Goal: Answer question/provide support

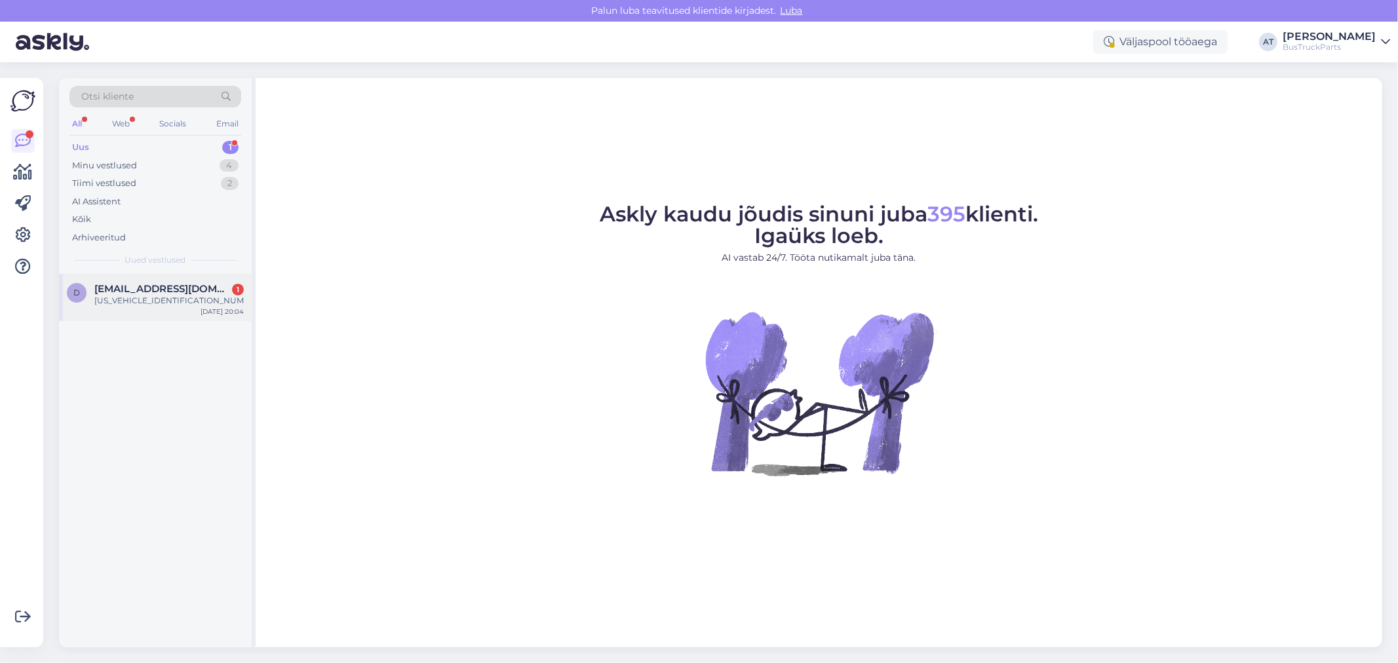
click at [205, 310] on div "[DATE] 20:04" at bounding box center [222, 312] width 43 height 10
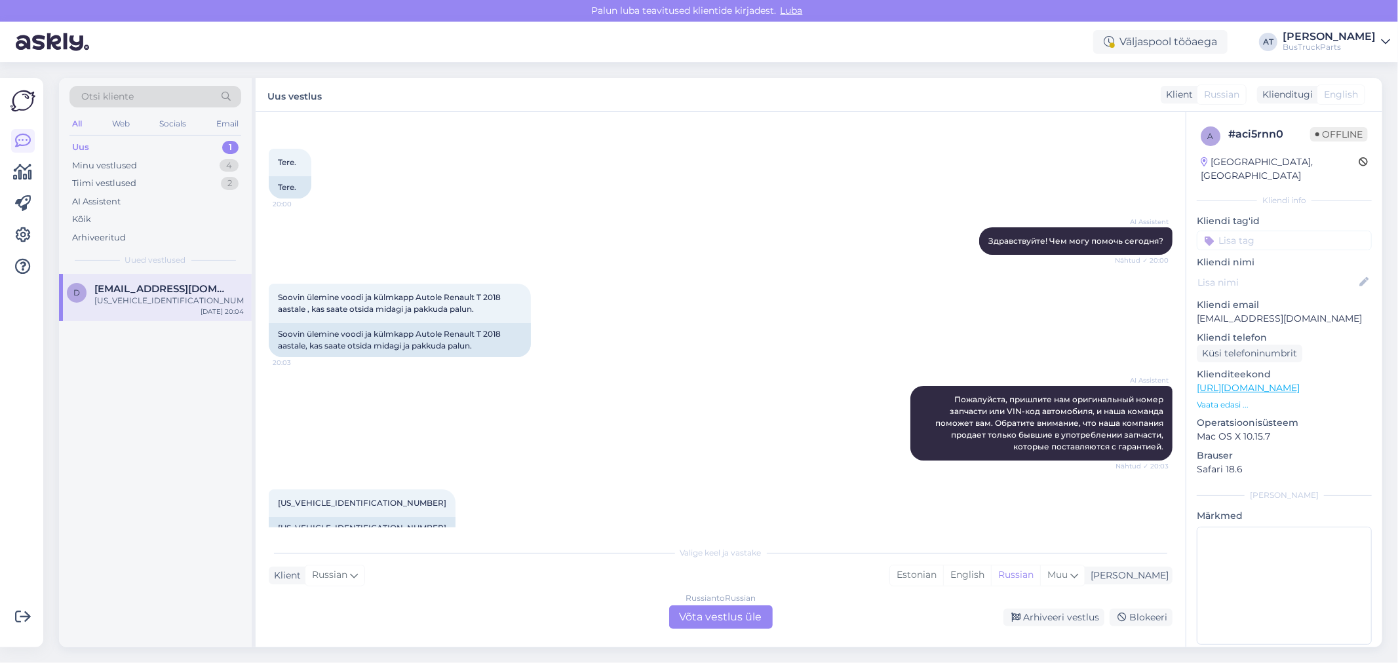
scroll to position [71, 0]
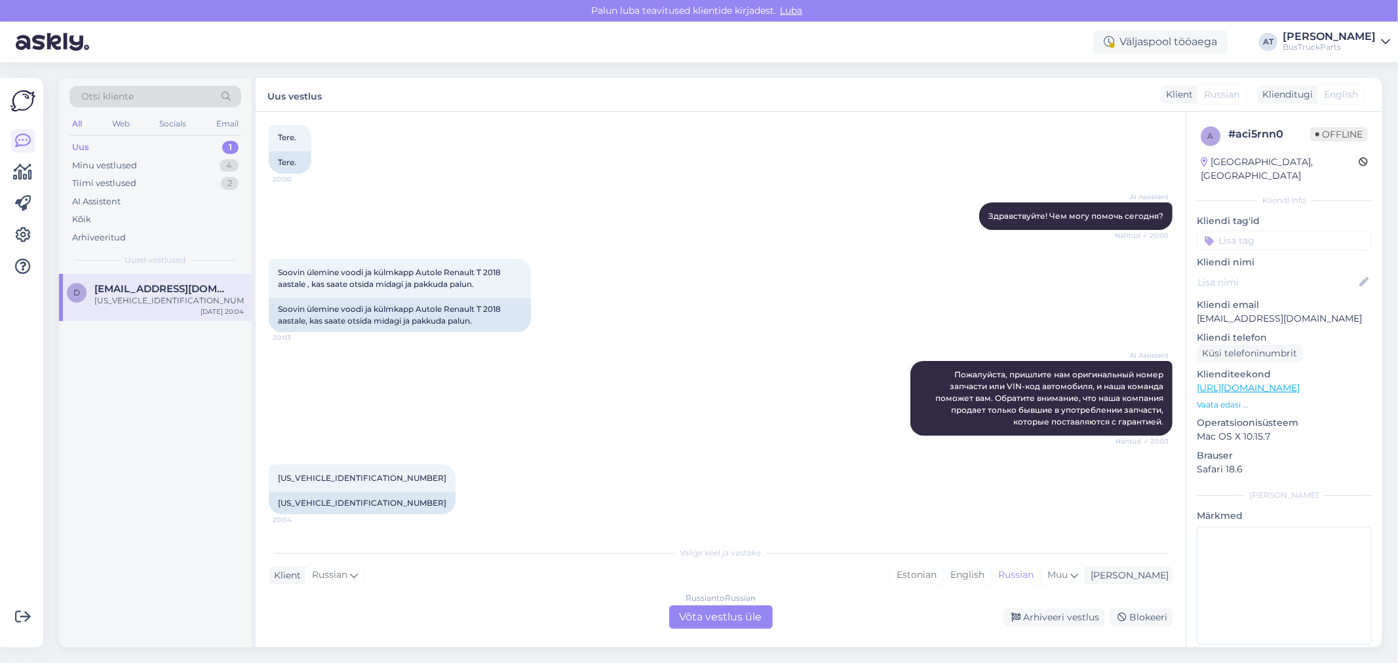
click at [719, 615] on div "Russian to Russian Võta vestlus üle" at bounding box center [721, 618] width 104 height 24
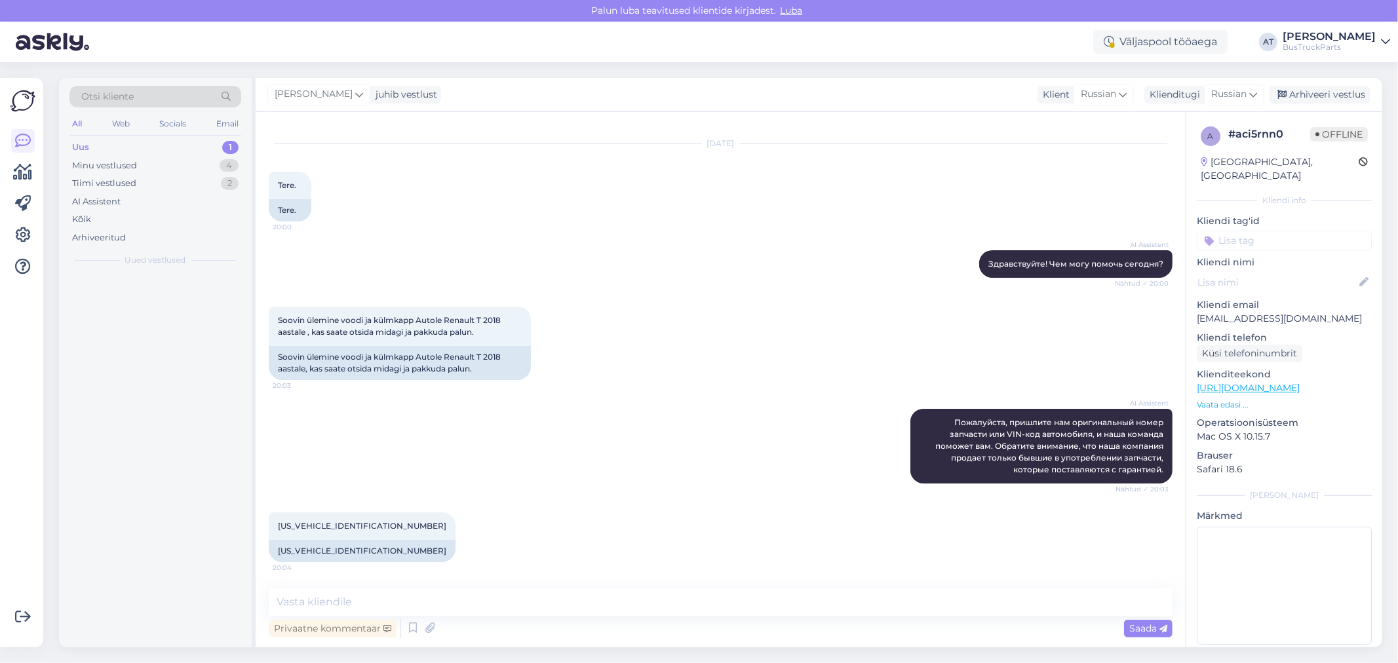
scroll to position [22, 0]
click at [719, 615] on textarea at bounding box center [721, 603] width 904 height 28
click at [308, 554] on div "[US_VEHICLE_IDENTIFICATION_NUMBER]" at bounding box center [362, 552] width 187 height 22
copy div "[US_VEHICLE_IDENTIFICATION_NUMBER]"
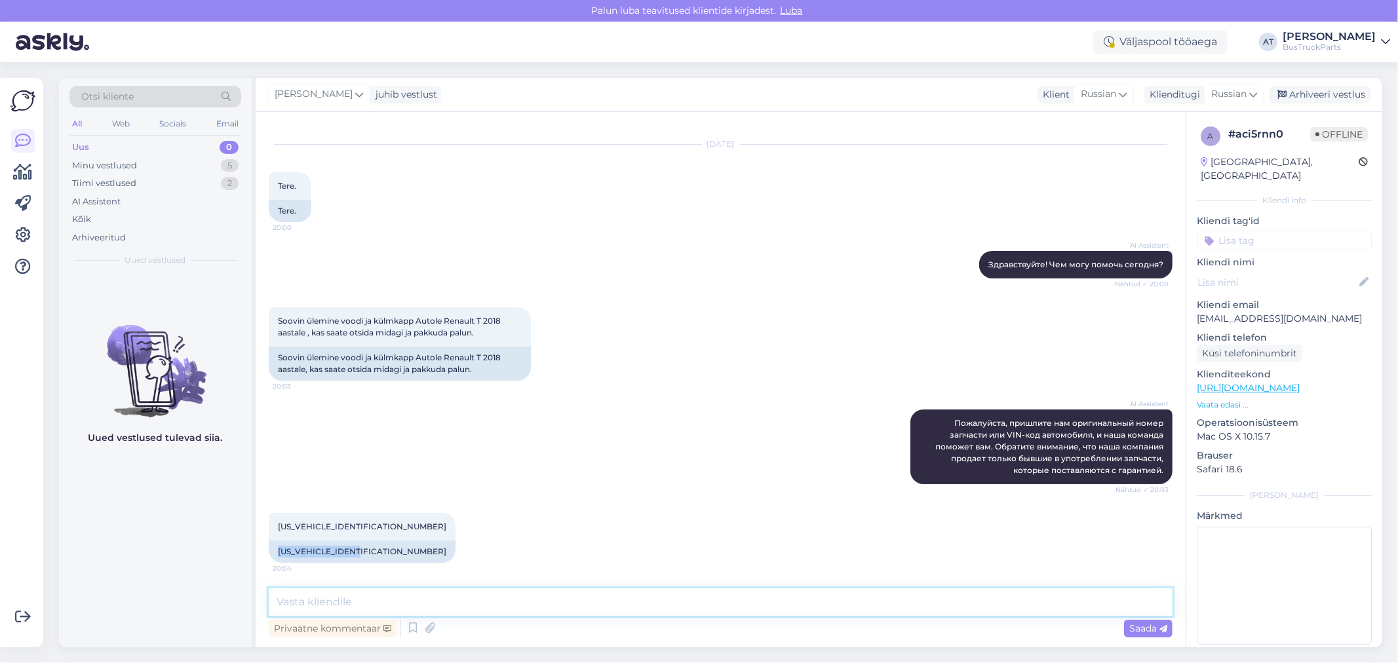
click at [656, 603] on textarea at bounding box center [721, 603] width 904 height 28
click at [338, 604] on textarea "Tere. Voodit kahjuks pole pakkuda" at bounding box center [721, 603] width 904 height 28
click at [381, 606] on textarea "Tere. Voodit, kahjuks pole pakkuda" at bounding box center [721, 603] width 904 height 28
click at [470, 600] on textarea "Tere. Voodit, kahjuks, pole pakkuda" at bounding box center [721, 603] width 904 height 28
type textarea "Tere. Voodit, kahjuks, pole pakkuda. VIN koodi järgi ma ei näe, et atos peab ol…"
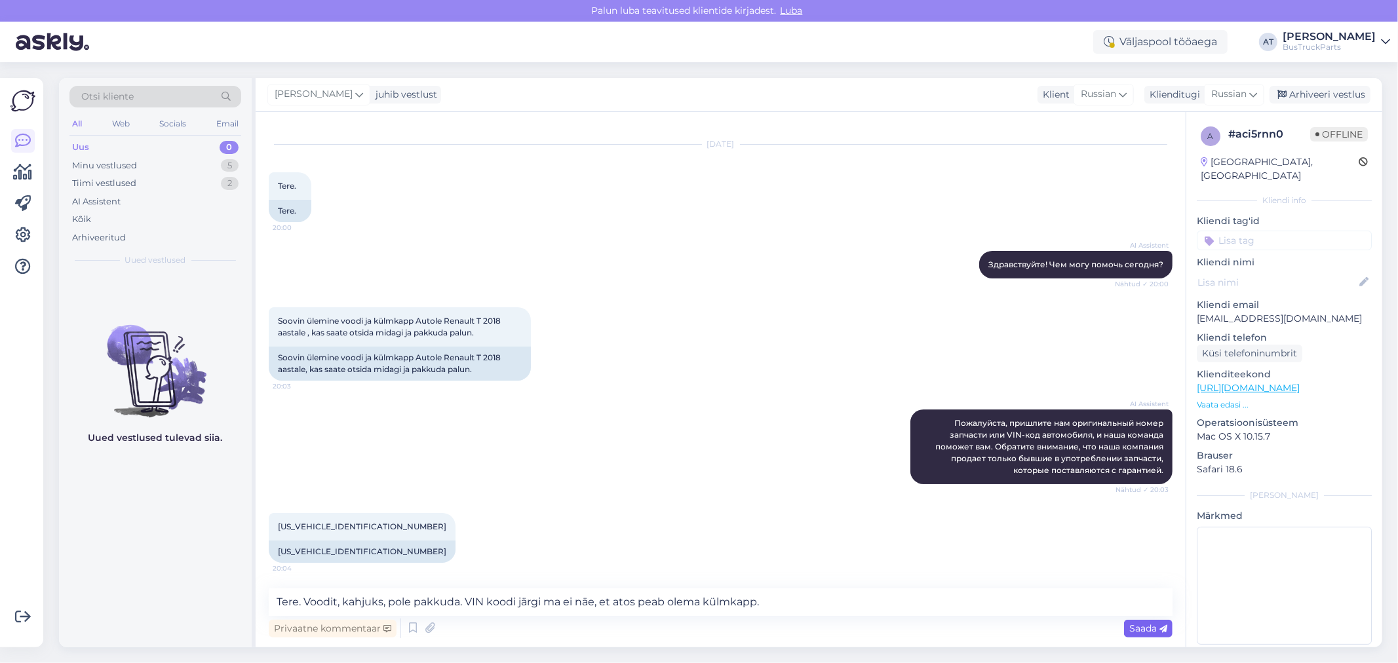
click at [1156, 633] on div "Saada" at bounding box center [1148, 629] width 48 height 18
